Goal: Information Seeking & Learning: Learn about a topic

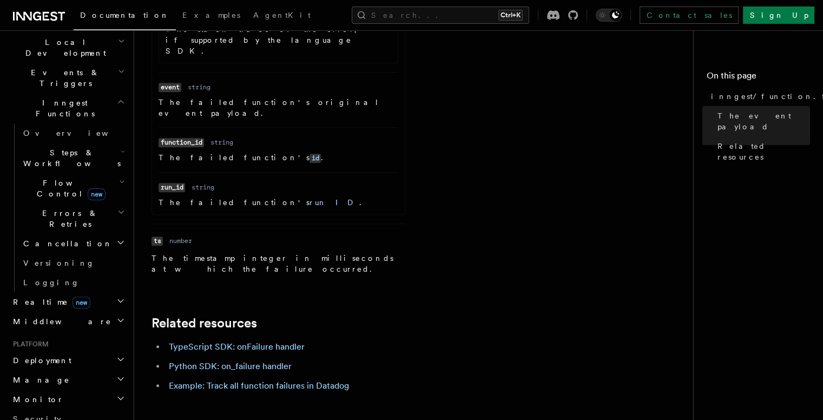
scroll to position [256, 0]
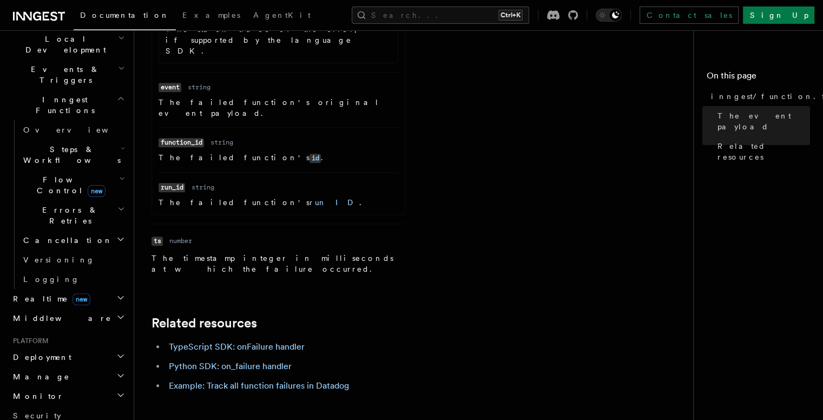
click at [74, 289] on h2 "Realtime new" at bounding box center [68, 298] width 118 height 19
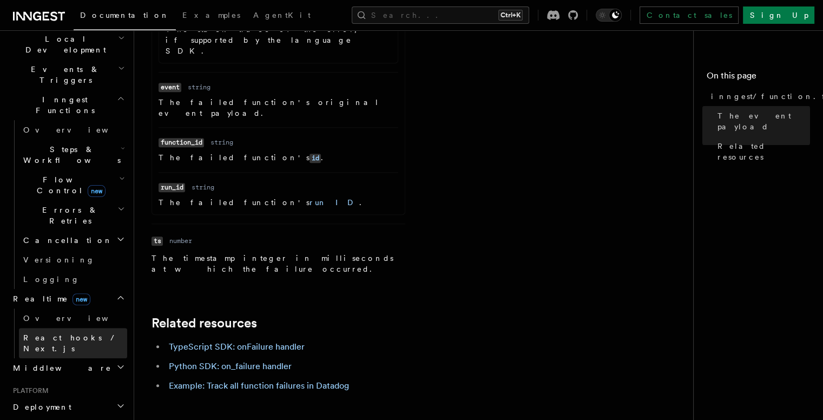
click at [67, 333] on span "React hooks / Next.js" at bounding box center [71, 342] width 96 height 19
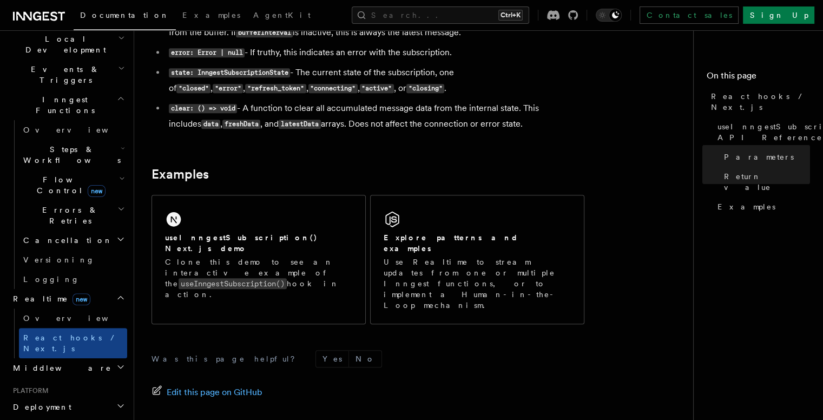
scroll to position [1027, 0]
click at [58, 397] on h2 "Deployment" at bounding box center [68, 406] width 118 height 19
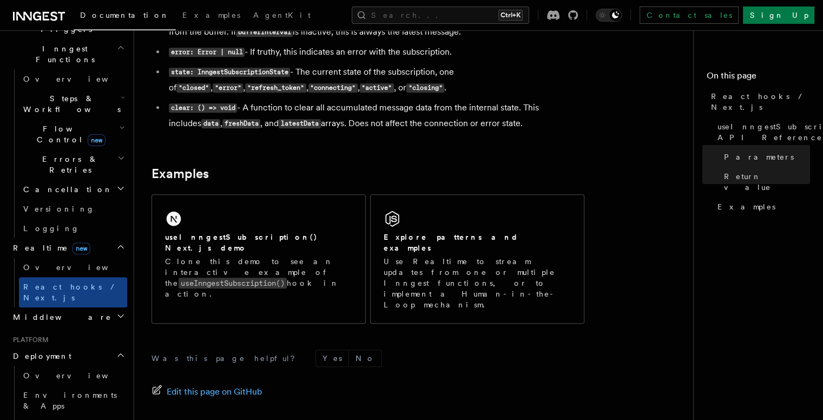
scroll to position [309, 0]
click at [58, 344] on h2 "Deployment" at bounding box center [68, 353] width 118 height 19
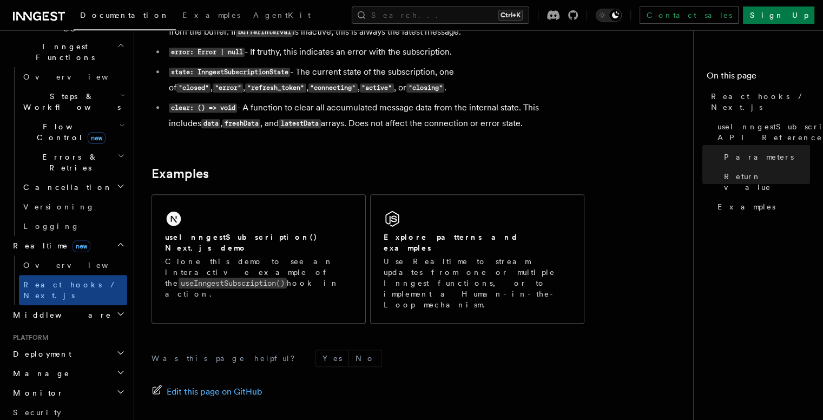
click at [62, 363] on h2 "Manage" at bounding box center [68, 372] width 118 height 19
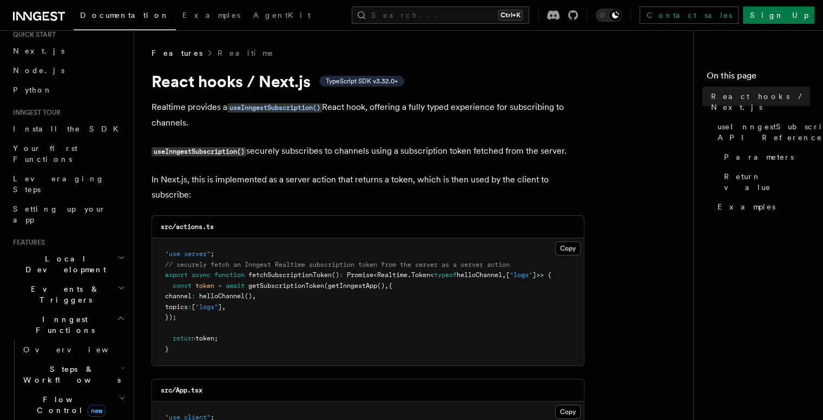
scroll to position [39, 0]
click at [90, 357] on h2 "Steps & Workflows" at bounding box center [73, 372] width 108 height 30
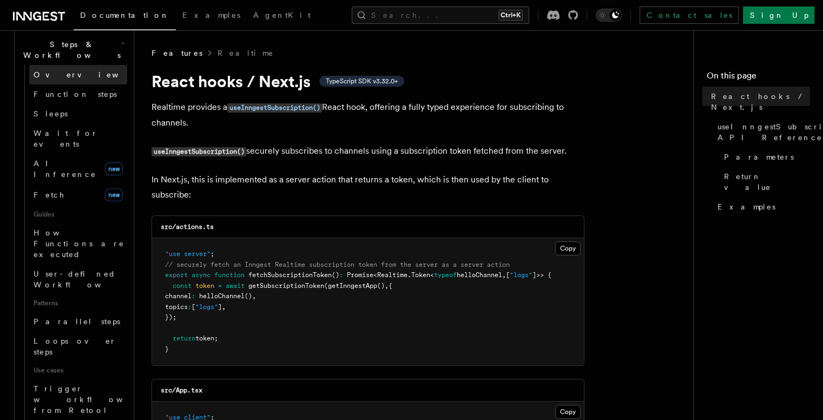
scroll to position [361, 0]
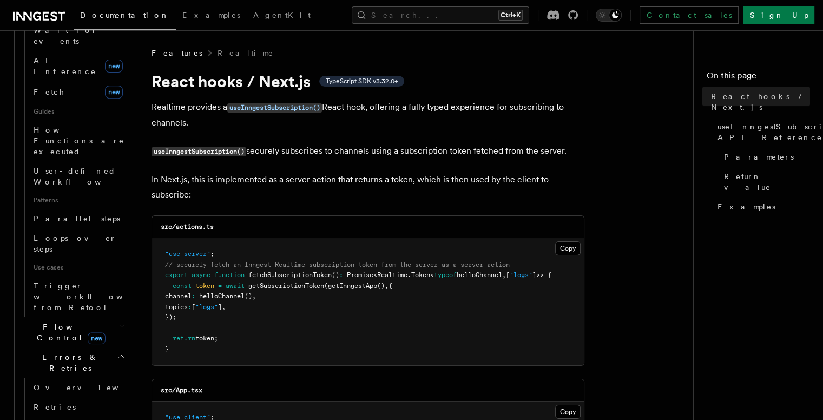
scroll to position [465, 0]
click at [45, 402] on span "Retries" at bounding box center [55, 406] width 42 height 9
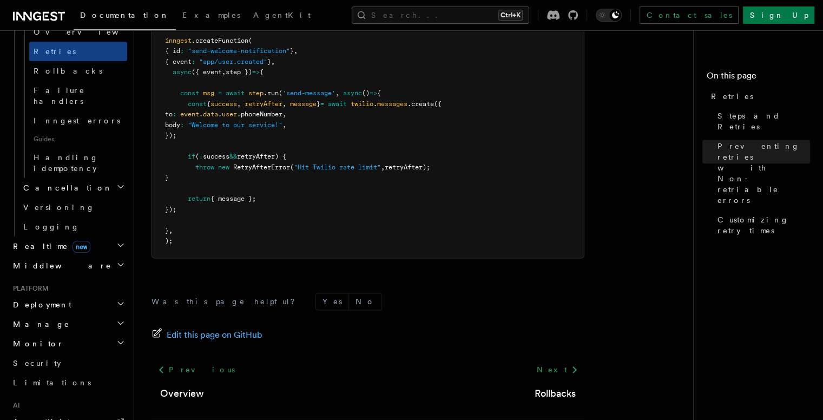
scroll to position [1633, 0]
